Goal: Information Seeking & Learning: Learn about a topic

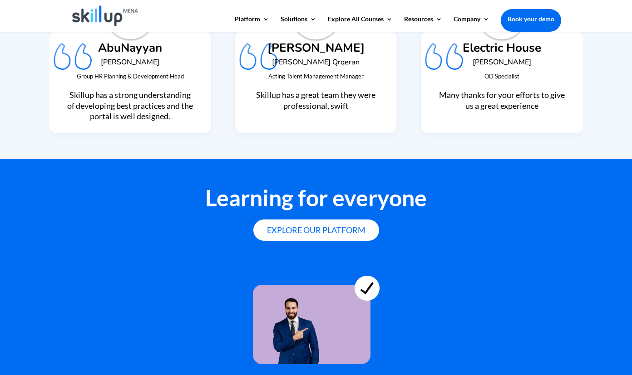
scroll to position [2491, 0]
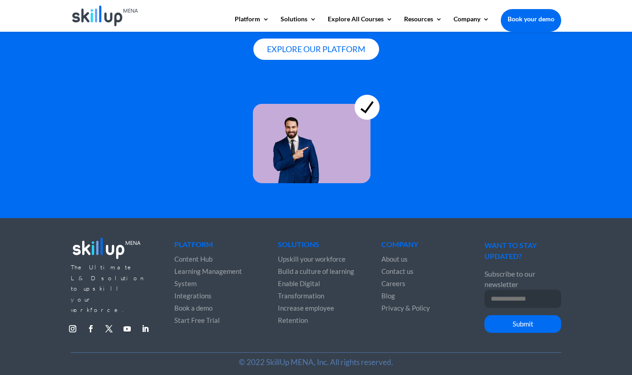
click at [608, 293] on div "The Ultimate L&D solution to upskill your workforce. Follow Follow Follow Follo…" at bounding box center [316, 299] width 632 height 162
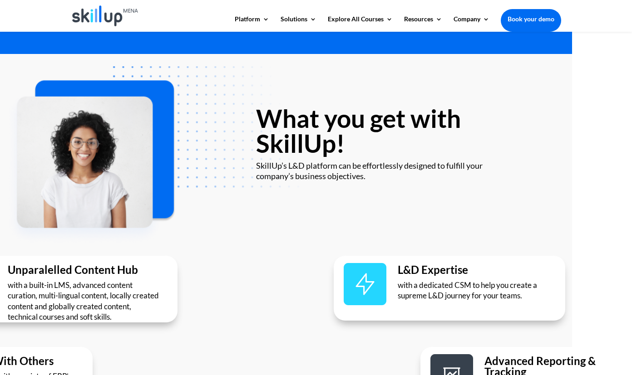
scroll to position [0, 80]
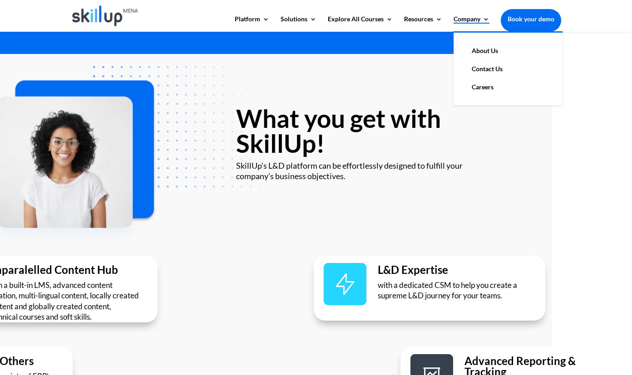
click at [477, 20] on link "Company" at bounding box center [471, 23] width 36 height 15
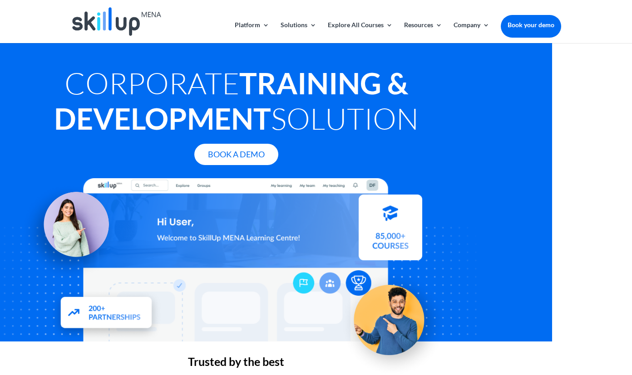
click at [477, 20] on div at bounding box center [316, 21] width 490 height 43
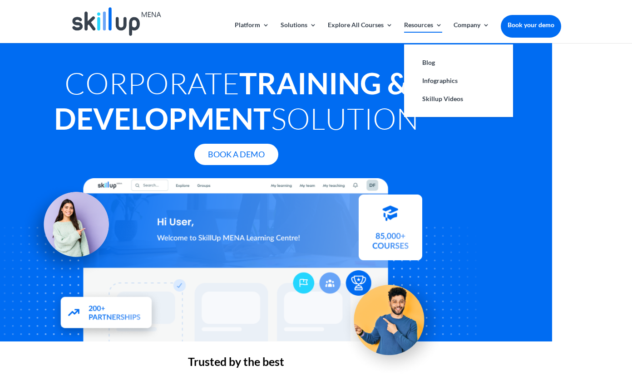
click at [416, 26] on link "Resources" at bounding box center [423, 32] width 38 height 21
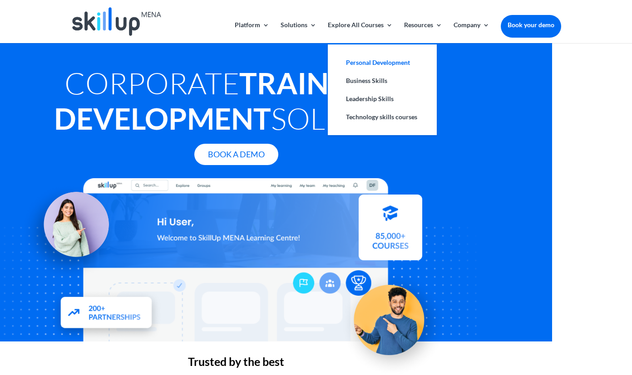
click at [357, 62] on link "Personal Development" at bounding box center [382, 63] width 91 height 18
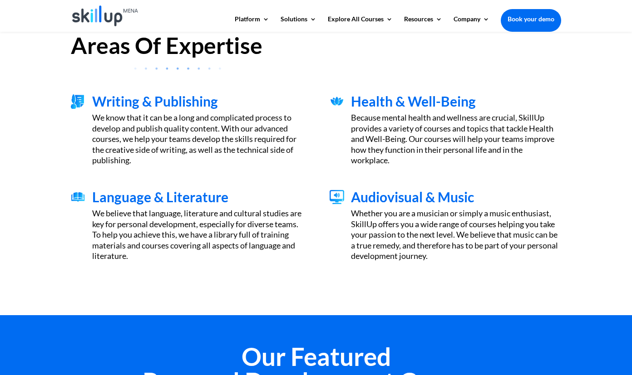
scroll to position [292, 0]
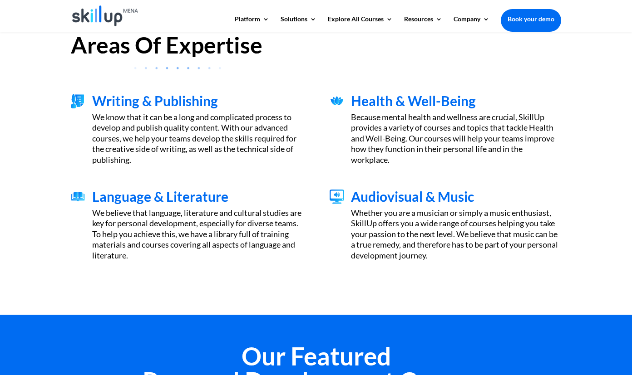
click at [100, 18] on img at bounding box center [105, 15] width 66 height 21
